Goal: Task Accomplishment & Management: Use online tool/utility

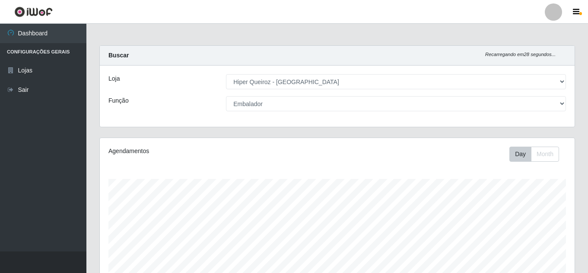
select select "513"
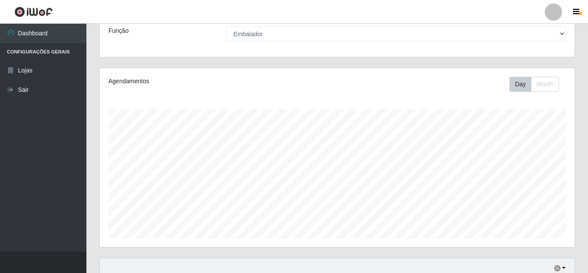
scroll to position [44, 0]
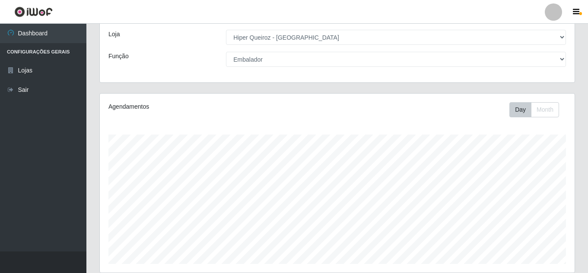
click at [273, 62] on select "[Selecione...] Embalador Embalador + Embalador ++ Operador de Caixa + Operador …" at bounding box center [396, 59] width 340 height 15
click at [226, 52] on select "[Selecione...] Embalador Embalador + Embalador ++ Operador de Caixa + Operador …" at bounding box center [396, 59] width 340 height 15
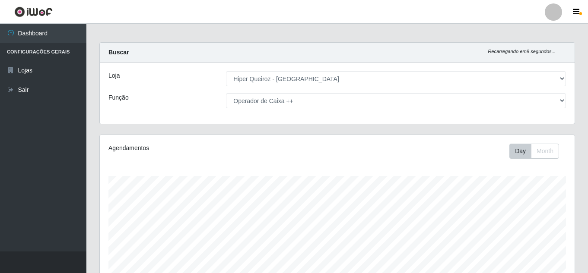
scroll to position [0, 0]
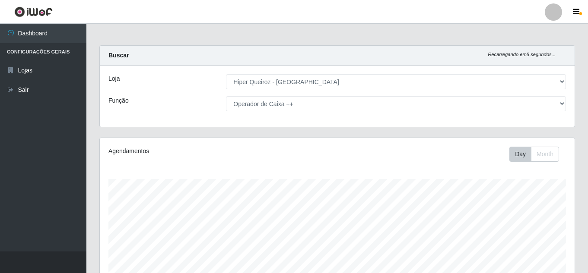
click at [296, 107] on select "[Selecione...] Embalador Embalador + Embalador ++ Operador de Caixa + Operador …" at bounding box center [396, 103] width 340 height 15
click at [226, 96] on select "[Selecione...] Embalador Embalador + Embalador ++ Operador de Caixa + Operador …" at bounding box center [396, 103] width 340 height 15
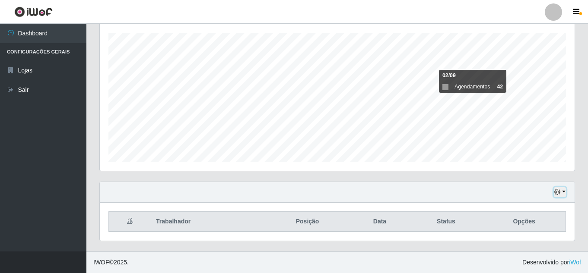
click at [559, 193] on icon "button" at bounding box center [557, 192] width 6 height 6
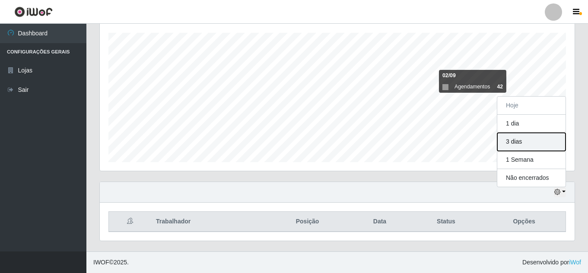
click at [534, 143] on button "3 dias" at bounding box center [531, 142] width 68 height 18
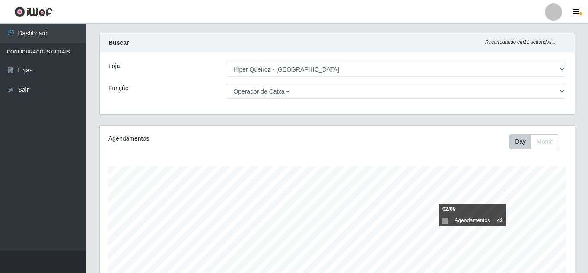
scroll to position [0, 0]
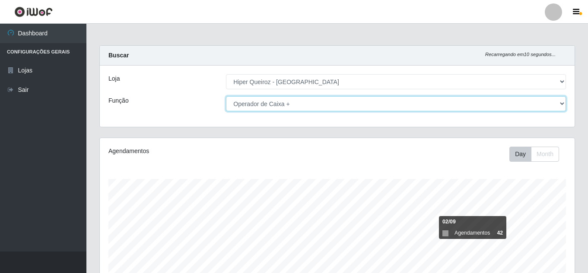
click at [291, 104] on select "[Selecione...] Embalador Embalador + Embalador ++ Operador de Caixa + Operador …" at bounding box center [396, 103] width 340 height 15
select select "73"
click at [226, 96] on select "[Selecione...] Embalador Embalador + Embalador ++ Operador de Caixa + Operador …" at bounding box center [396, 103] width 340 height 15
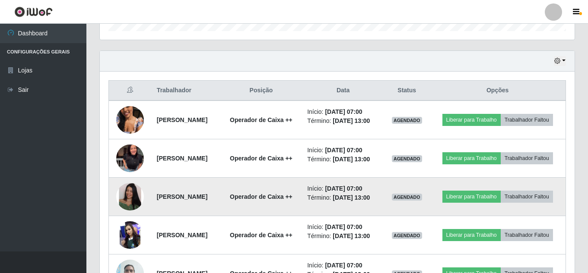
scroll to position [284, 0]
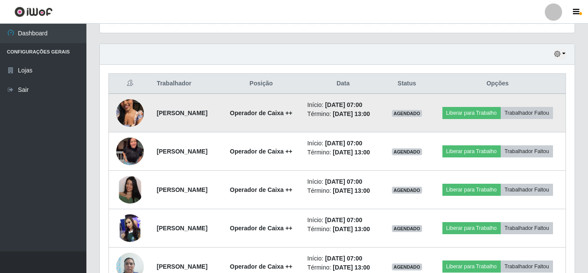
click at [127, 118] on img at bounding box center [130, 112] width 28 height 49
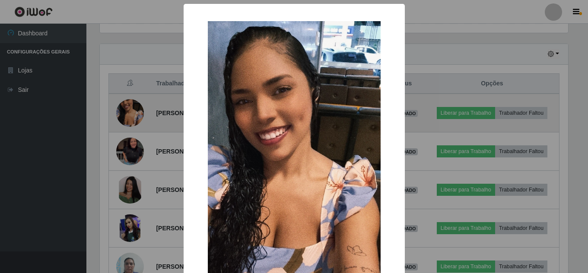
scroll to position [179, 470]
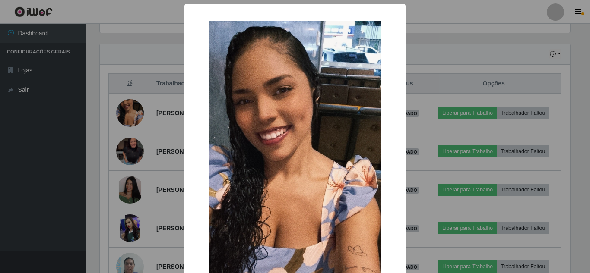
click at [160, 131] on div "× OK Cancel" at bounding box center [295, 136] width 590 height 273
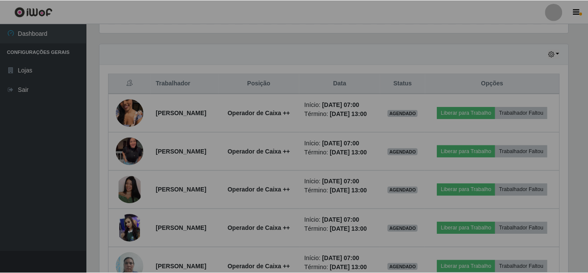
scroll to position [179, 474]
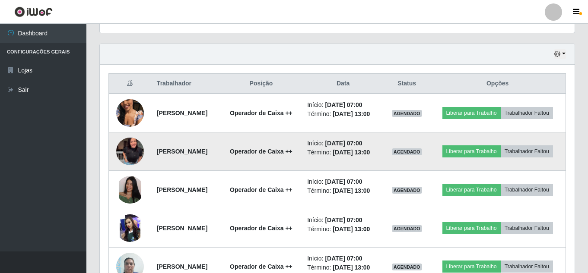
click at [123, 162] on img at bounding box center [130, 152] width 28 height 60
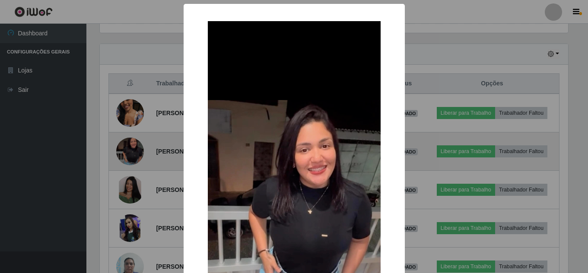
scroll to position [179, 470]
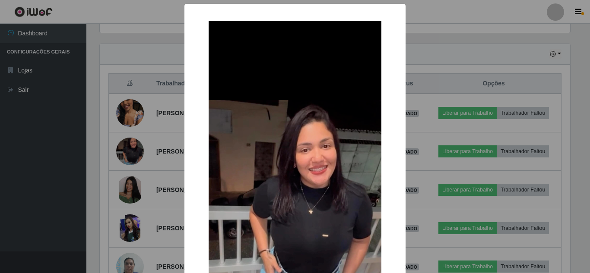
click at [154, 186] on div "× OK Cancel" at bounding box center [295, 136] width 590 height 273
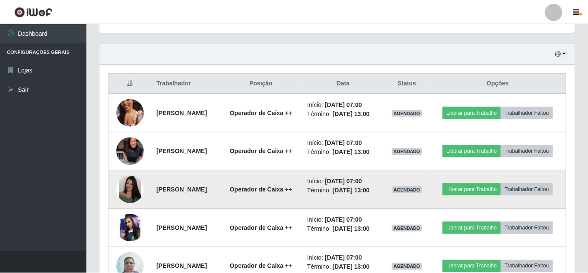
scroll to position [179, 474]
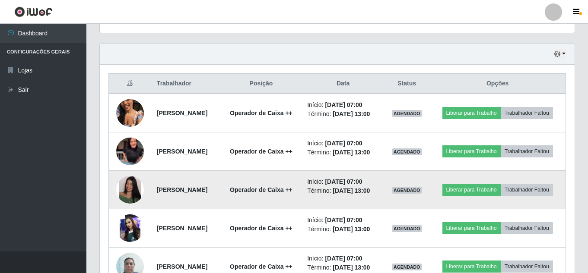
click at [123, 204] on img at bounding box center [130, 190] width 28 height 28
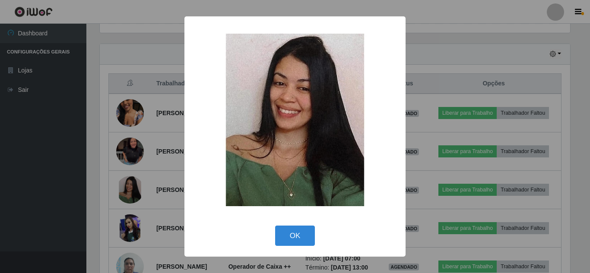
click at [161, 185] on div "× OK Cancel" at bounding box center [295, 136] width 590 height 273
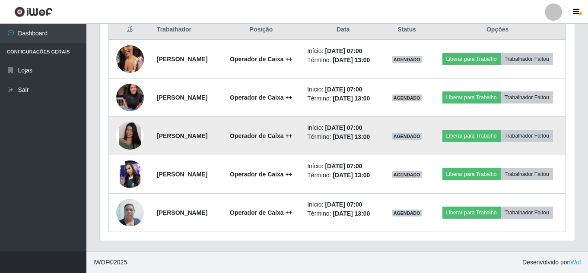
scroll to position [0, 0]
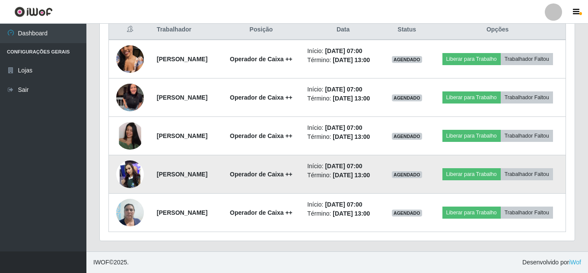
click at [128, 169] on img at bounding box center [130, 175] width 28 height 28
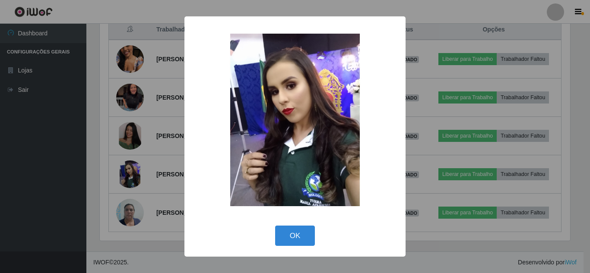
click at [70, 167] on div "× OK Cancel" at bounding box center [295, 136] width 590 height 273
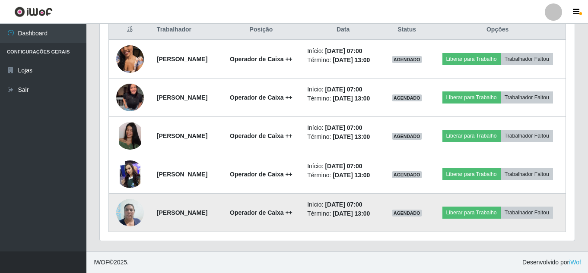
click at [124, 210] on img at bounding box center [130, 212] width 28 height 37
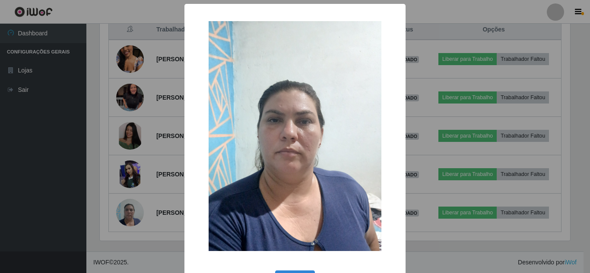
click at [50, 186] on div "× OK Cancel" at bounding box center [295, 136] width 590 height 273
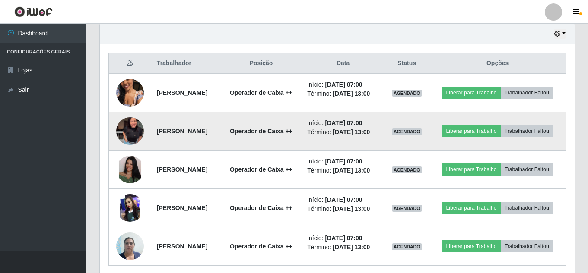
scroll to position [284, 0]
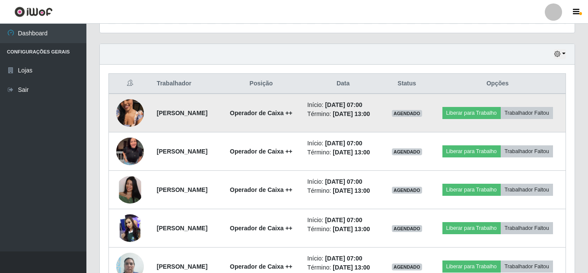
click at [129, 121] on img at bounding box center [130, 112] width 28 height 49
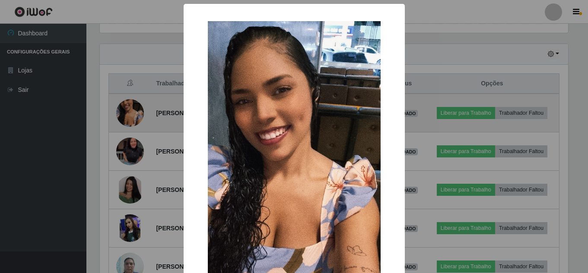
scroll to position [179, 470]
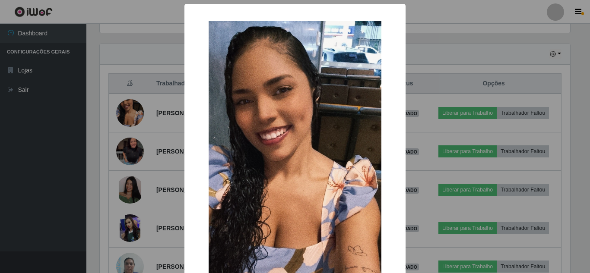
click at [55, 145] on div "× OK Cancel" at bounding box center [295, 136] width 590 height 273
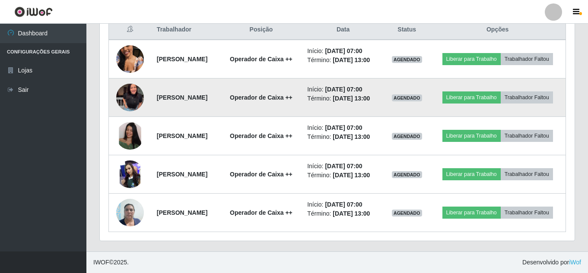
scroll to position [371, 0]
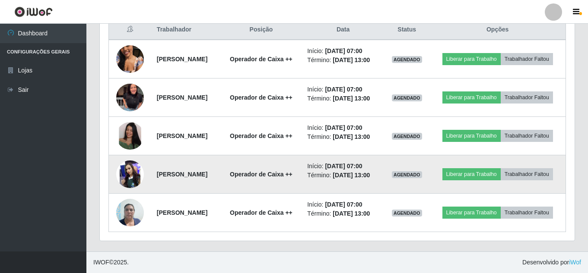
click at [157, 171] on strong "[PERSON_NAME]" at bounding box center [182, 174] width 51 height 7
click at [118, 164] on img at bounding box center [130, 175] width 28 height 28
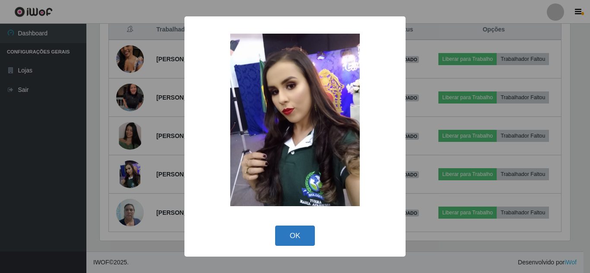
click at [297, 241] on button "OK" at bounding box center [295, 236] width 40 height 20
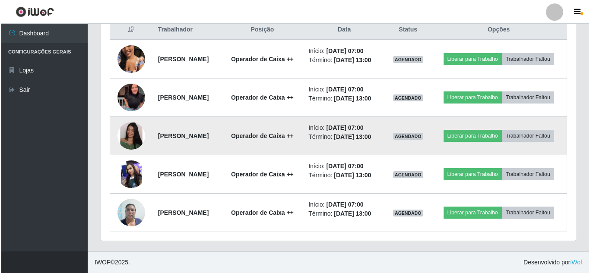
scroll to position [371, 0]
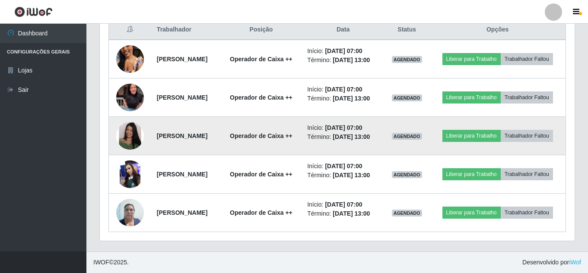
click at [133, 122] on img at bounding box center [130, 136] width 28 height 28
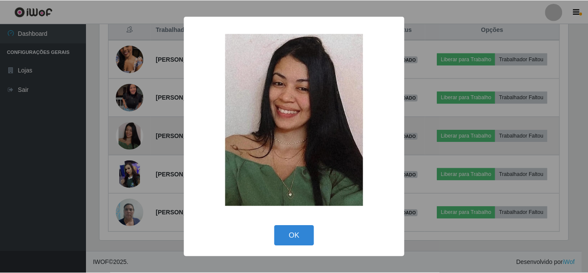
scroll to position [179, 470]
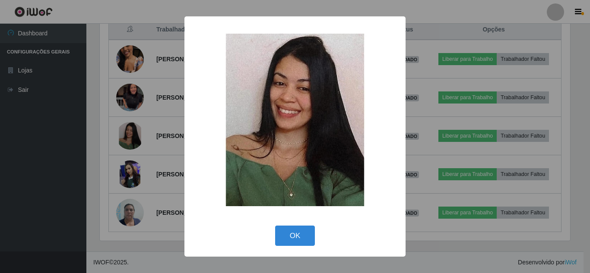
click at [16, 167] on div "× OK Cancel" at bounding box center [295, 136] width 590 height 273
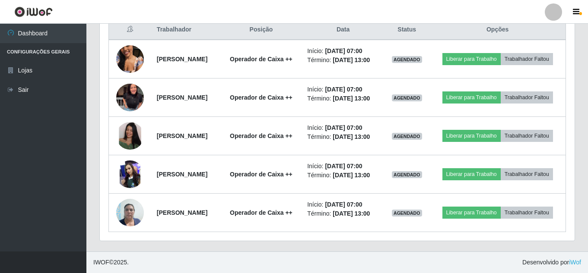
scroll to position [179, 474]
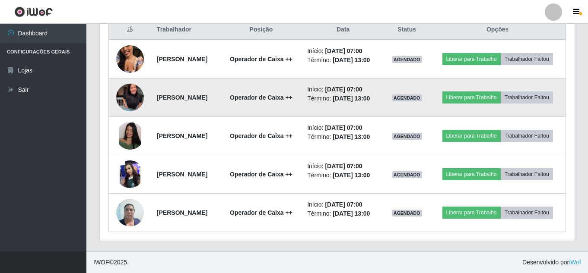
click at [128, 77] on img at bounding box center [130, 98] width 28 height 60
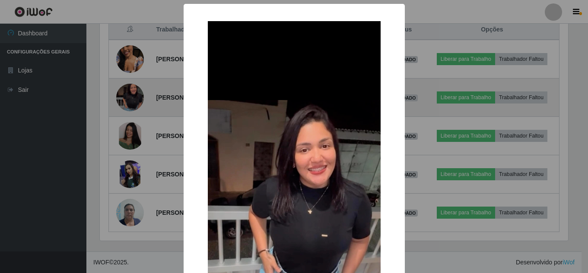
scroll to position [179, 470]
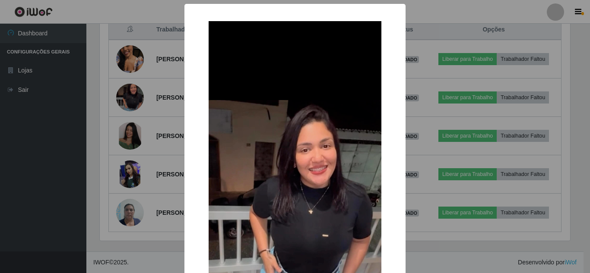
click at [61, 115] on div "× OK Cancel" at bounding box center [295, 136] width 590 height 273
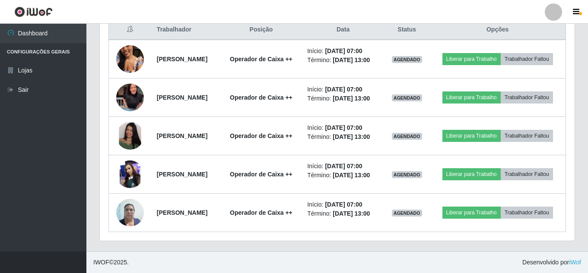
scroll to position [328, 0]
